Goal: Task Accomplishment & Management: Use online tool/utility

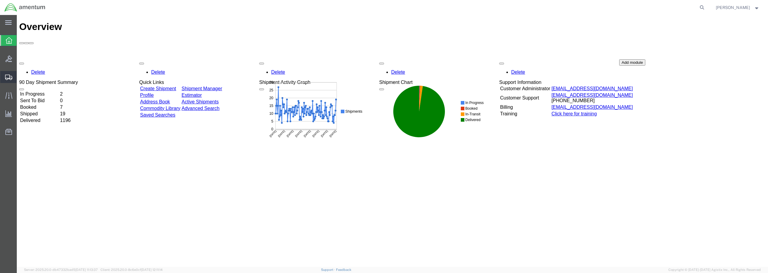
click at [0, 0] on span "Create Shipment" at bounding box center [0, 0] width 0 height 0
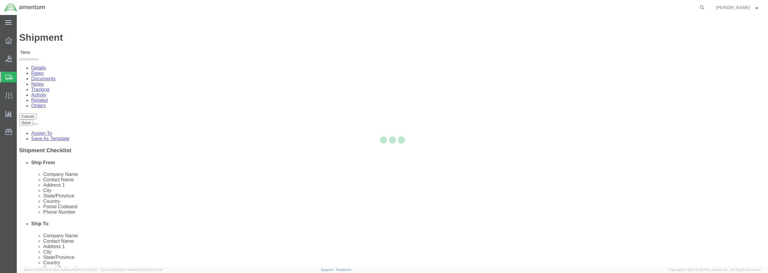
select select
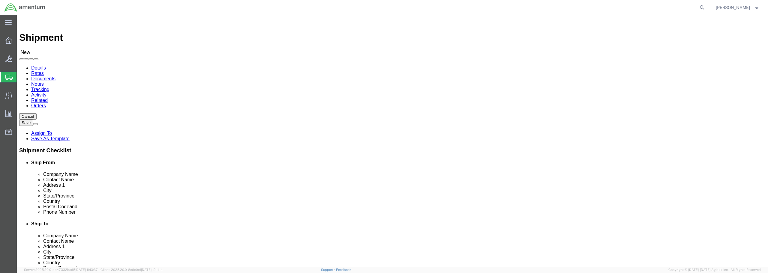
click input "text"
type input "s"
type input "SCIENCE AND ENGINEERING SERVICES"
click input "text"
type input "[PERSON_NAME]"
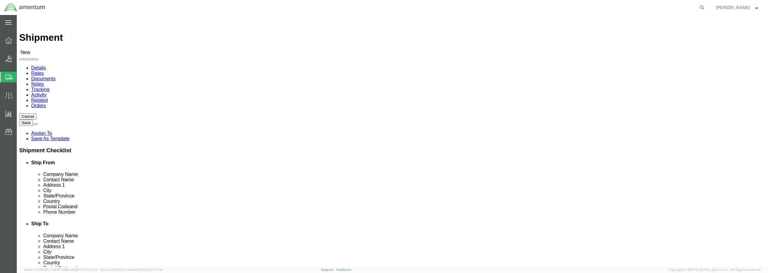
click input "text"
type input "[STREET_ADDRESS]"
click input "text"
type input "[GEOGRAPHIC_DATA]"
click label "Phone Number"
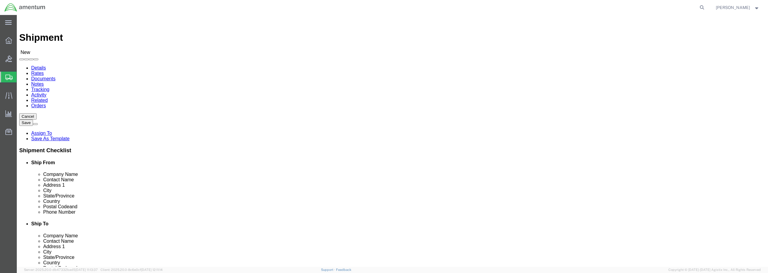
scroll to position [1, 0]
click input "text"
type input "35824"
click input "text"
type input "[PHONE_NUMBER]"
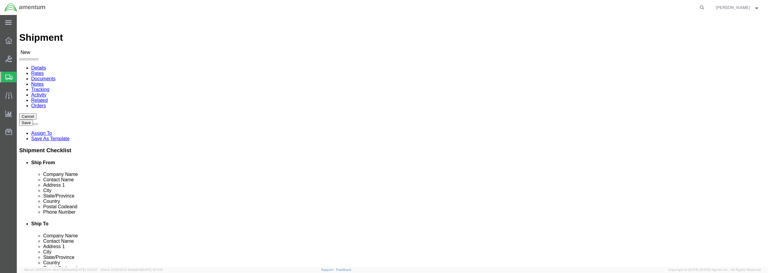
type input "EMI"
select select "49931"
select select "FL"
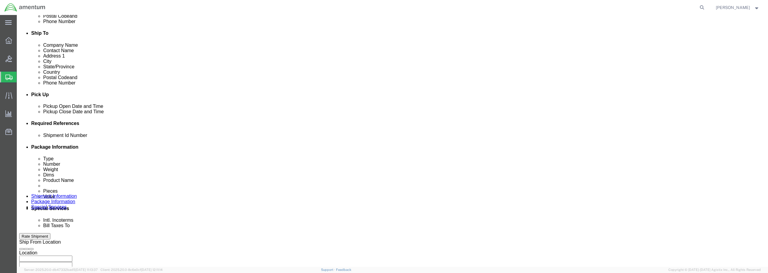
scroll to position [210, 0]
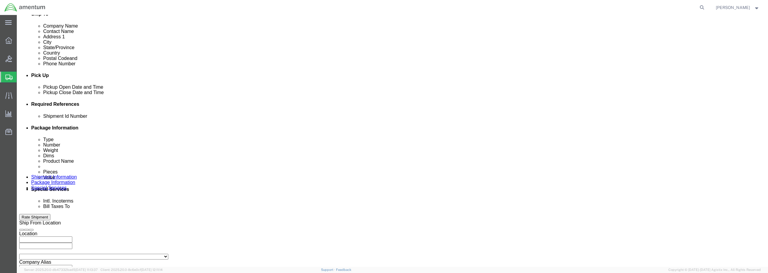
click div "[DATE] 9:00 AM"
type input "10:00 AM"
click button "Apply"
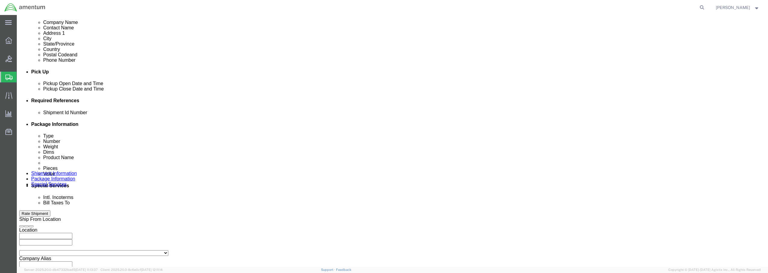
scroll to position [203, 0]
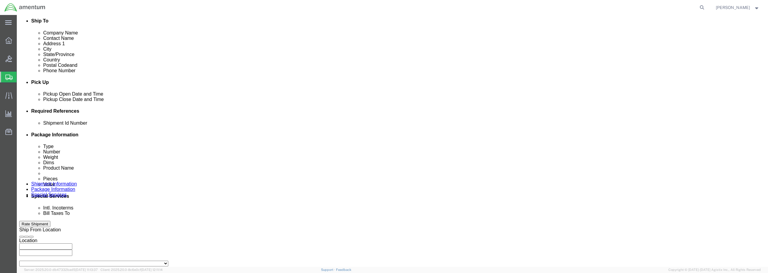
click input "text"
type input "PER [PERSON_NAME]"
click div "PER [PERSON_NAME]"
click div "Shipment Id Number PER [PERSON_NAME] Select Account Type Activity ID Airline Ap…"
click button "Add reference"
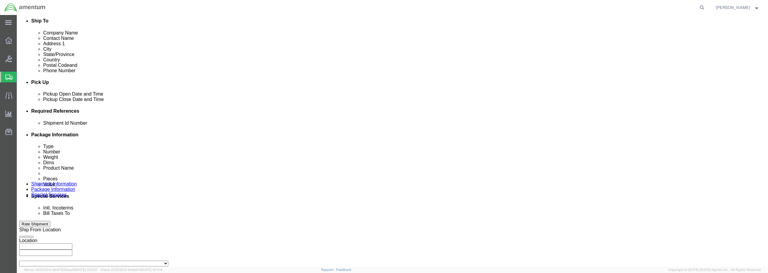
click select "Select Account Type Activity ID Airline Appointment Number ASN Batch Request # …"
click div "References Add reference"
click select "Select Account Type Activity ID Airline Appointment Number ASN Batch Request # …"
select select "DEPT"
click select "Select Account Type Activity ID Airline Appointment Number ASN Batch Request # …"
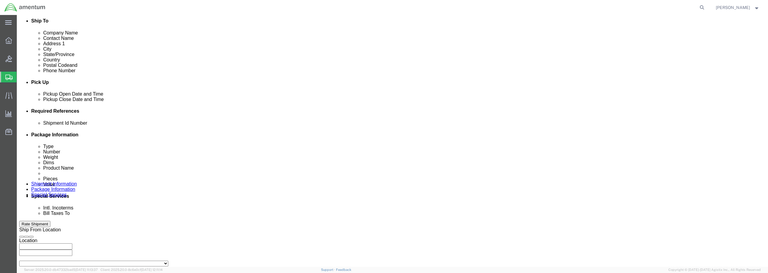
click input "text"
type input "CBP"
click button "Add reference"
click select "Select Account Type Activity ID Airline Appointment Number ASN Batch Request # …"
select select "PROJNUM"
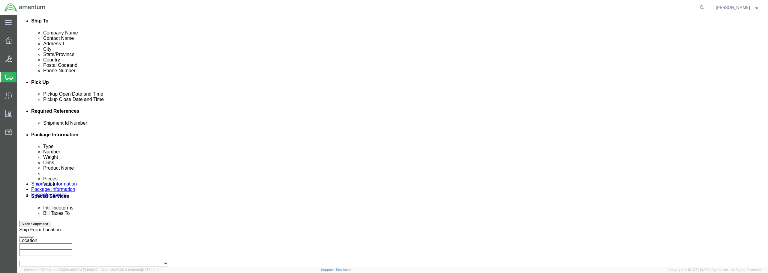
click select "Select Account Type Activity ID Airline Appointment Number ASN Batch Request # …"
click input "text"
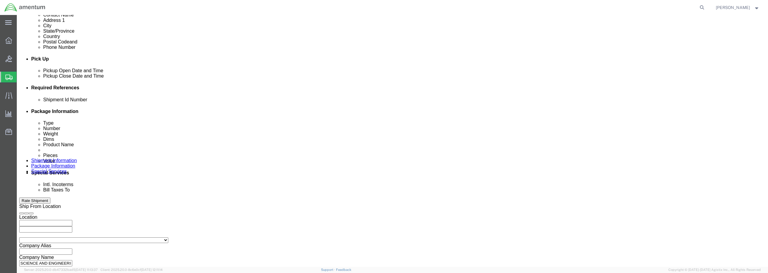
scroll to position [233, 0]
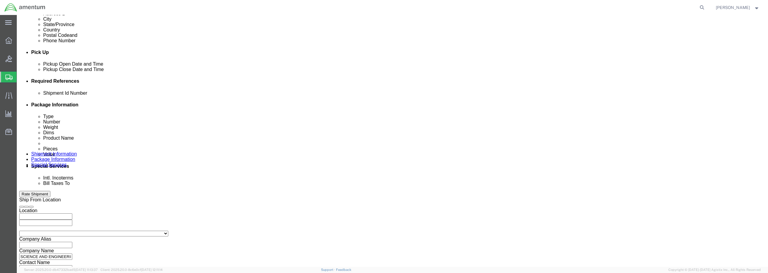
type input "6118.04.03.2219.WTU.0000"
click button "Add reference"
click select "Select Account Type Activity ID Airline Appointment Number ASN Batch Request # …"
select select "CUSTREF"
click select "Select Account Type Activity ID Airline Appointment Number ASN Batch Request # …"
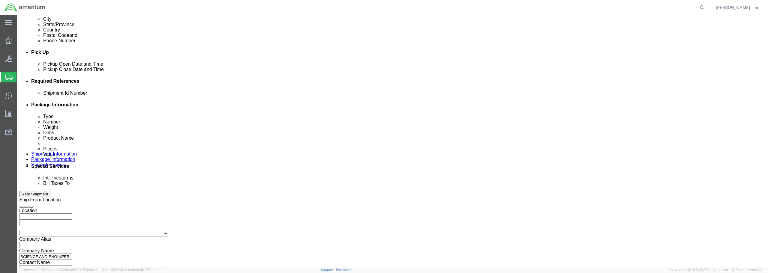
click input "text"
type input "P"
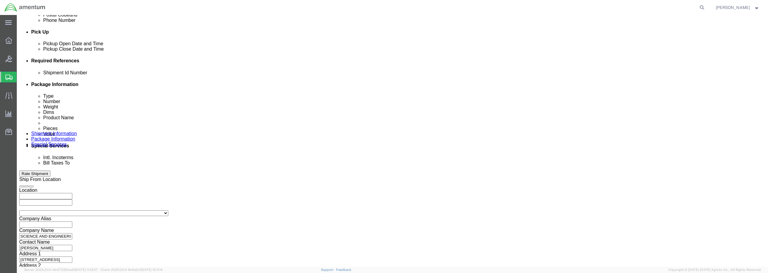
scroll to position [274, 0]
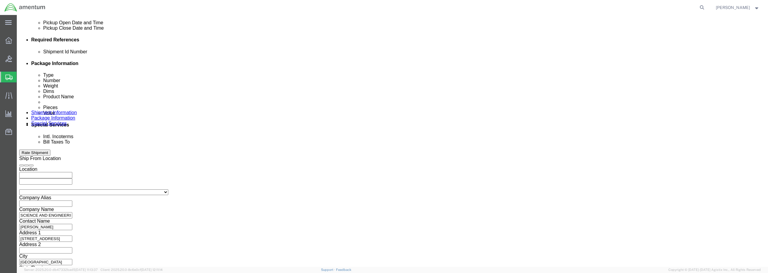
type input "PN: S7020-01010-103"
click button "Continue"
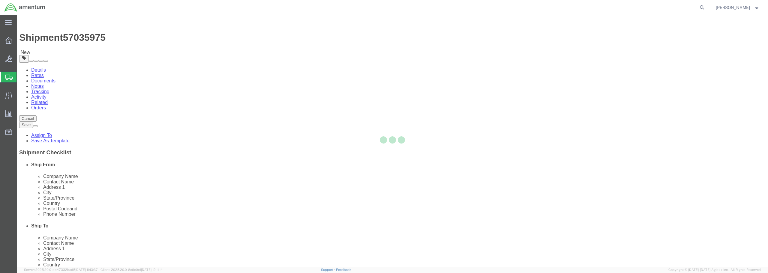
select select "CBOX"
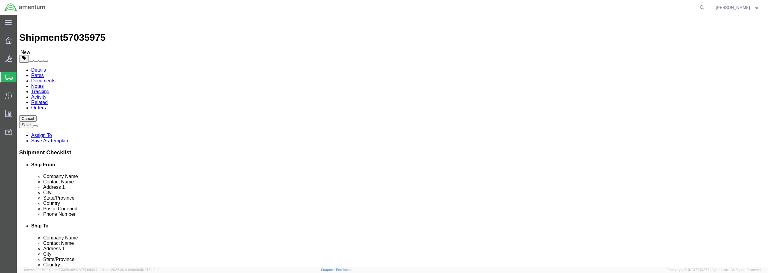
drag, startPoint x: 120, startPoint y: 128, endPoint x: 110, endPoint y: 127, distance: 10.6
click div "Length x Width x Height Select cm ft in"
drag, startPoint x: 125, startPoint y: 128, endPoint x: 115, endPoint y: 129, distance: 9.6
click input "text"
type input "21"
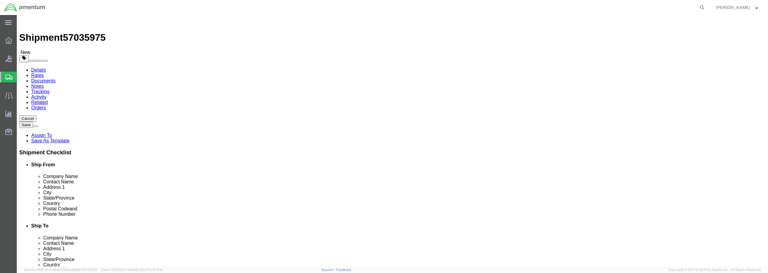
type input "14"
type input "10"
drag, startPoint x: 130, startPoint y: 139, endPoint x: 107, endPoint y: 139, distance: 23.7
click div "Weight 0.00 Select kgs lbs Ship. t°"
type input "4.00"
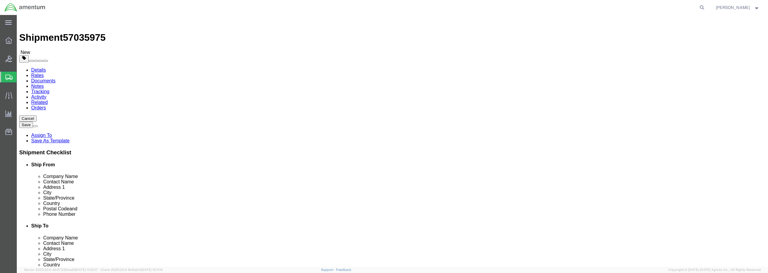
click link "Add Content"
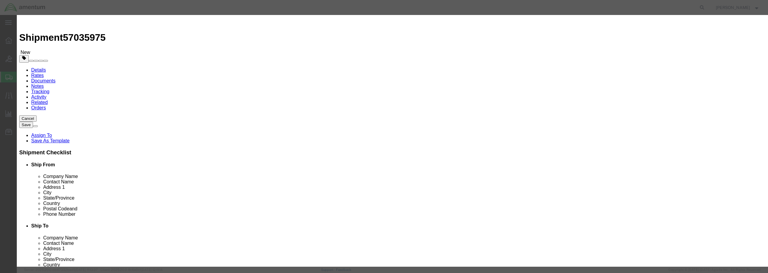
click input "text"
type input "PN: S7020-01010-103"
click textarea
drag, startPoint x: 277, startPoint y: 57, endPoint x: 261, endPoint y: 57, distance: 16.2
click div "Pieces 0 Select Bag Barrels 100Board Feet Bottle Box Blister Pack Carats Can Ca…"
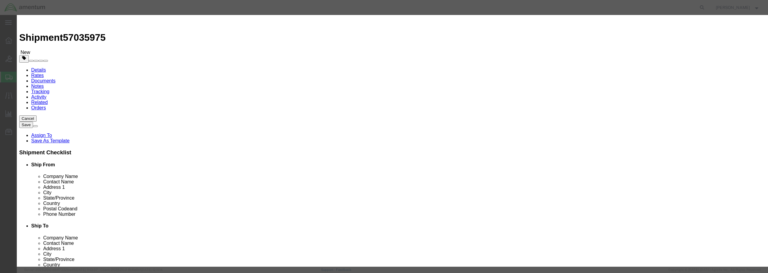
type input "1"
click input "text"
type input "300.00"
click select "Select 50 55 60 65 70 85 92.5 100 125 175 250 300 400"
select select "300"
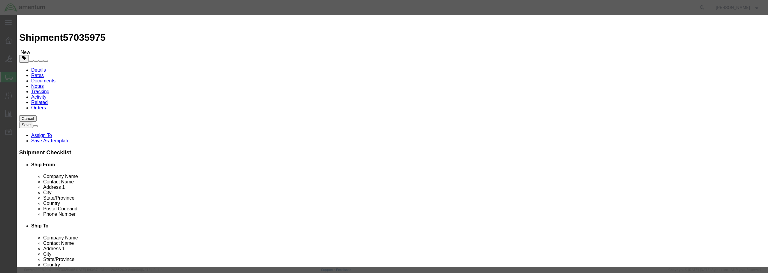
click select "Select 50 55 60 65 70 85 92.5 100 125 175 250 300 400"
click button "Save & Close"
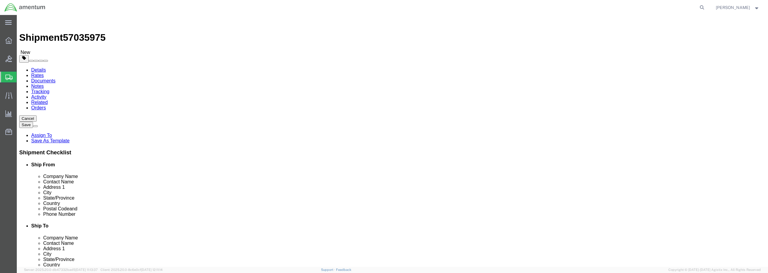
click button "Rate Shipment"
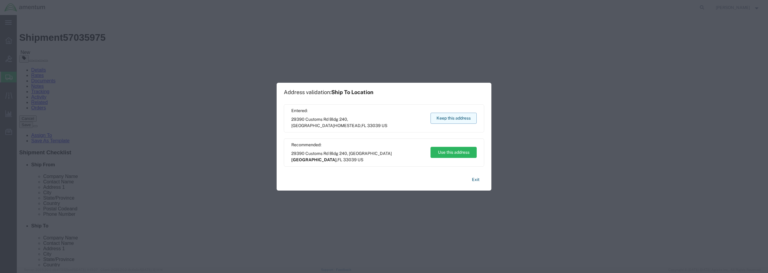
click at [443, 118] on button "Keep this address" at bounding box center [453, 118] width 46 height 11
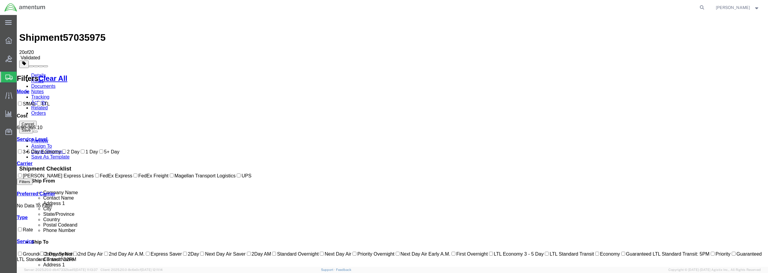
checkbox input "true"
